Goal: Task Accomplishment & Management: Use online tool/utility

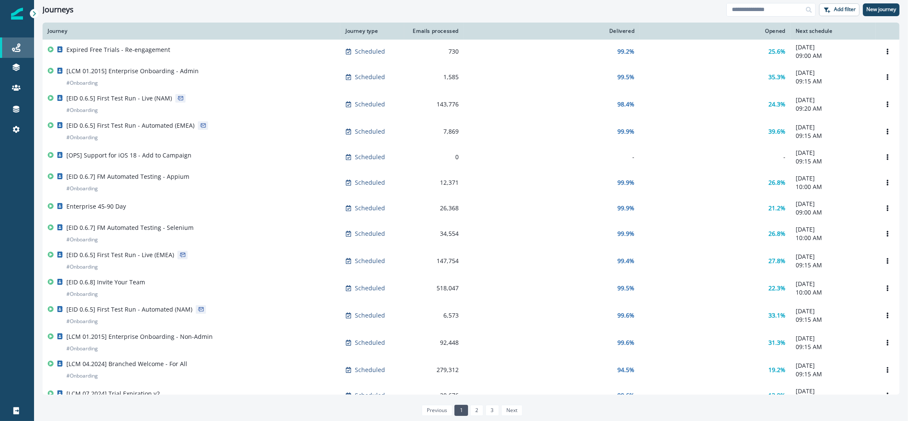
click at [19, 53] on link "Journeys" at bounding box center [17, 47] width 34 height 20
click at [897, 3] on button "New journey" at bounding box center [881, 9] width 37 height 13
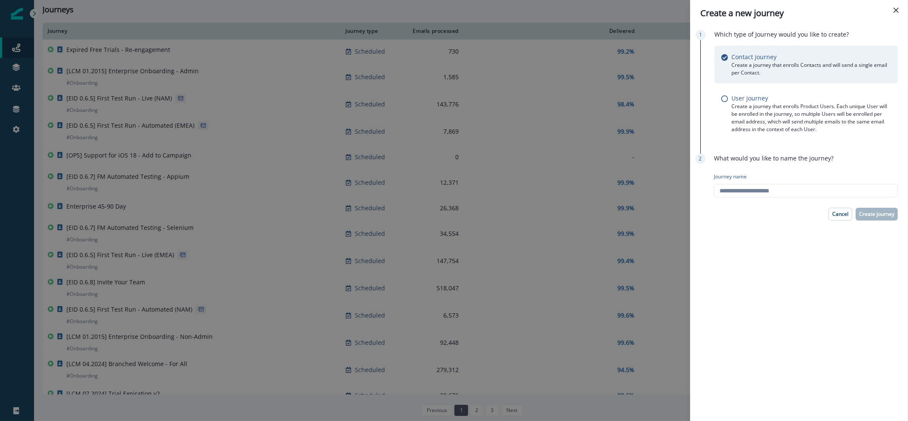
click at [747, 49] on div "Contact journey Create a journey that enrolls Contacts and will send a single e…" at bounding box center [805, 65] width 183 height 38
click at [818, 187] on input "Journey name" at bounding box center [806, 191] width 184 height 14
click at [894, 11] on icon "Close" at bounding box center [895, 10] width 5 height 5
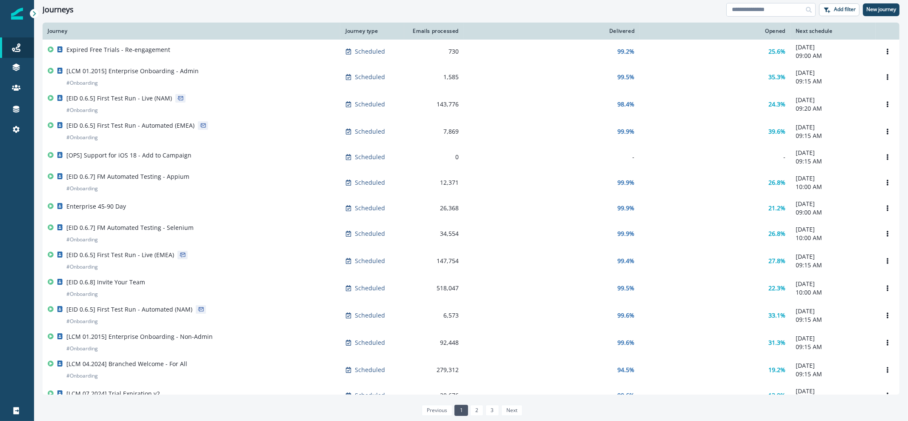
click at [752, 6] on input at bounding box center [770, 10] width 89 height 14
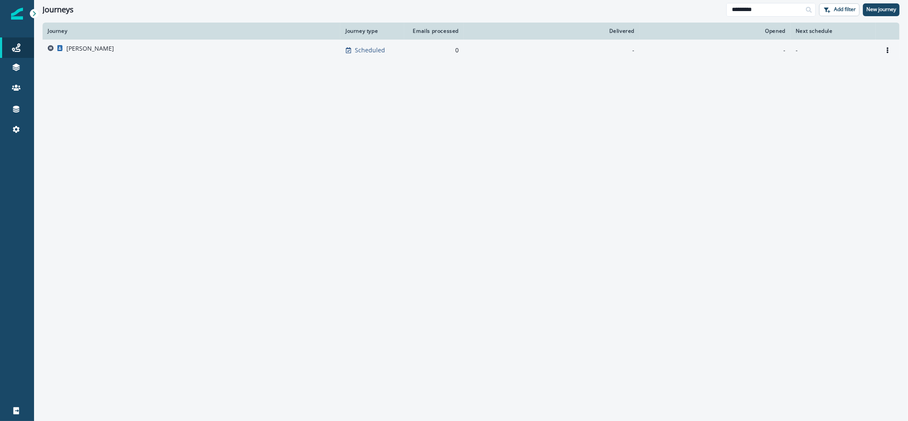
type input "*********"
click at [159, 51] on div "[PERSON_NAME]" at bounding box center [192, 50] width 288 height 12
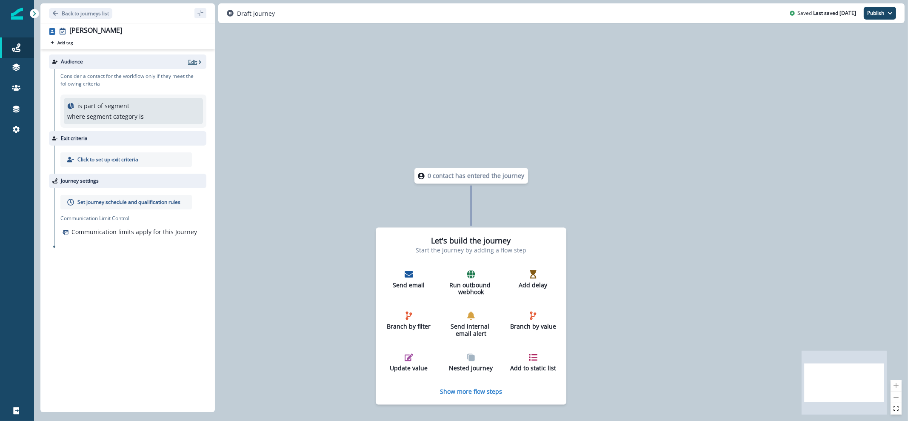
click at [192, 59] on p "Edit" at bounding box center [192, 61] width 9 height 7
